Goal: Task Accomplishment & Management: Complete application form

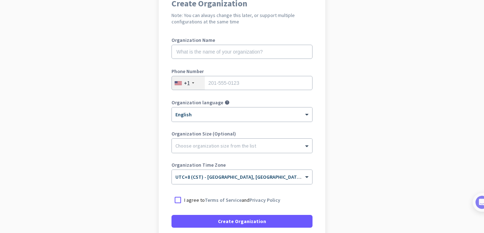
scroll to position [35, 0]
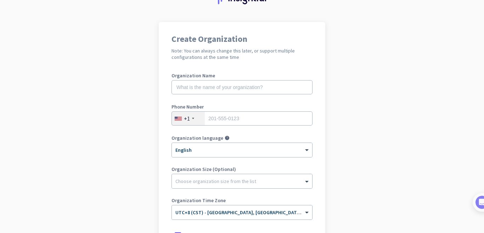
drag, startPoint x: 474, startPoint y: 0, endPoint x: 369, endPoint y: 85, distance: 135.4
click at [369, 85] on app-onboarding-organization "Create Organization Note: You can always change this later, or support multiple…" at bounding box center [242, 175] width 484 height 307
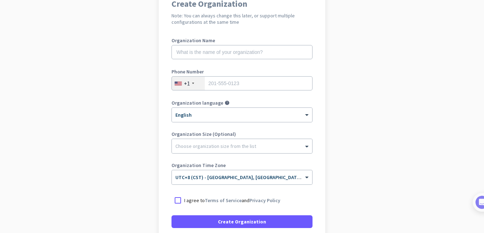
scroll to position [0, 0]
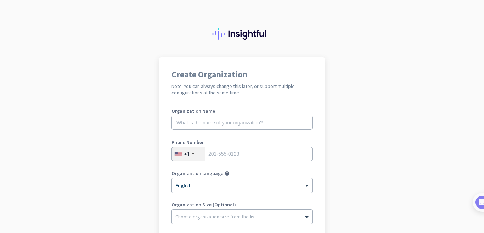
click at [403, 64] on app-onboarding-organization "Create Organization Note: You can always change this later, or support multiple…" at bounding box center [242, 210] width 484 height 307
click at [339, 38] on div at bounding box center [242, 28] width 484 height 57
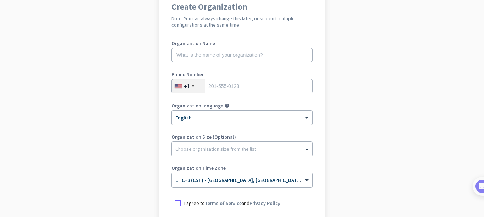
scroll to position [142, 0]
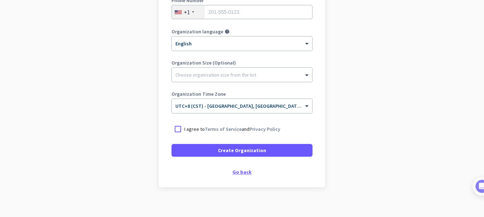
click at [244, 172] on div "Go back" at bounding box center [242, 171] width 141 height 5
